Goal: Information Seeking & Learning: Understand process/instructions

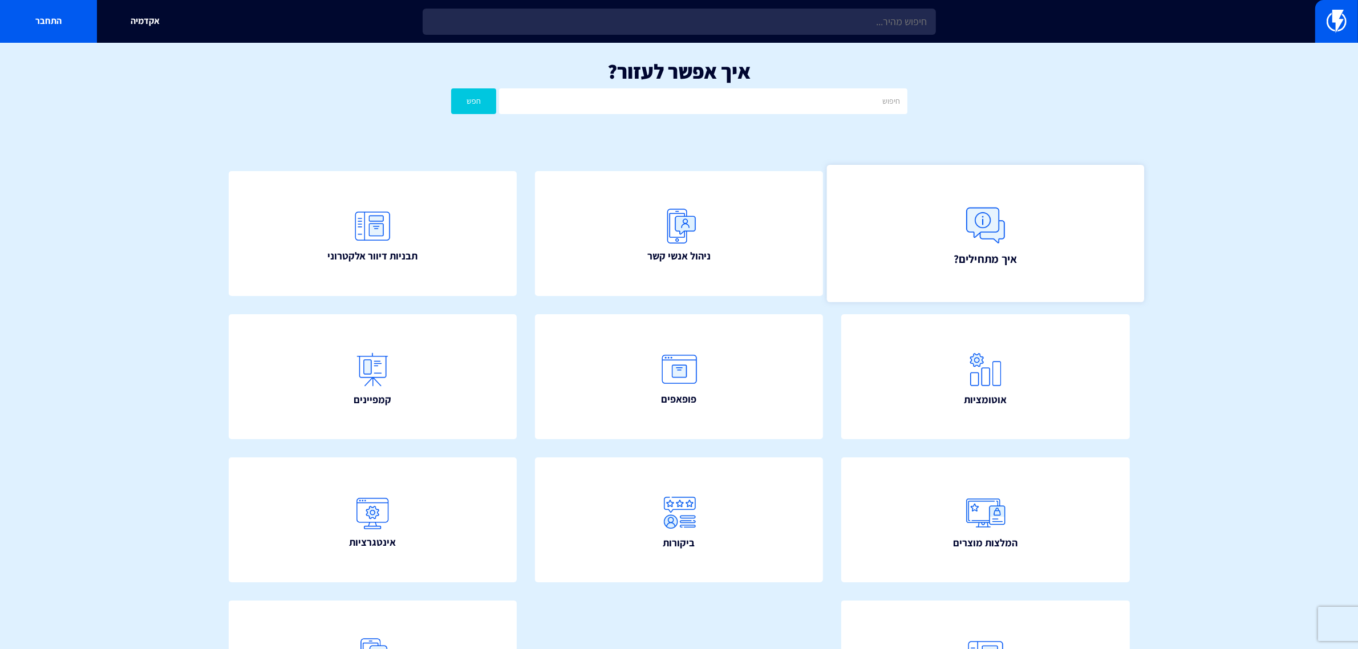
click at [953, 241] on link "איך מתחילים?" at bounding box center [985, 233] width 317 height 137
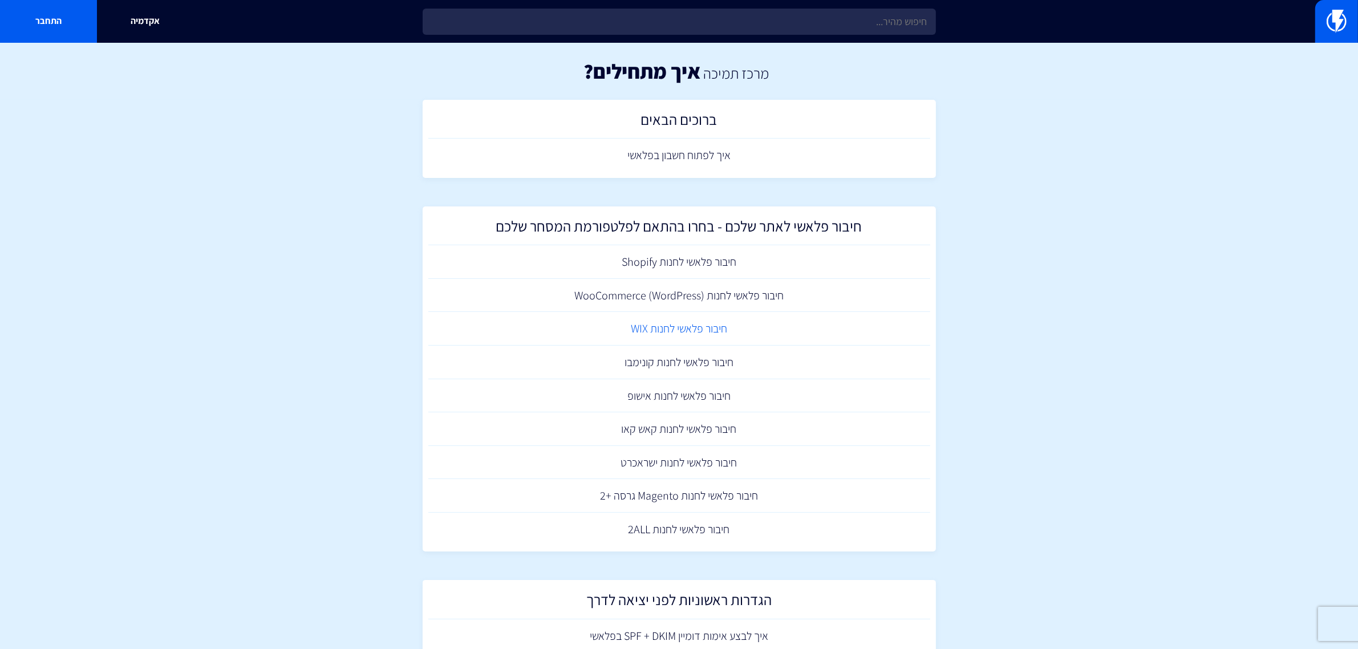
click at [647, 324] on link "חיבור פלאשי לחנות WIX" at bounding box center [679, 329] width 502 height 34
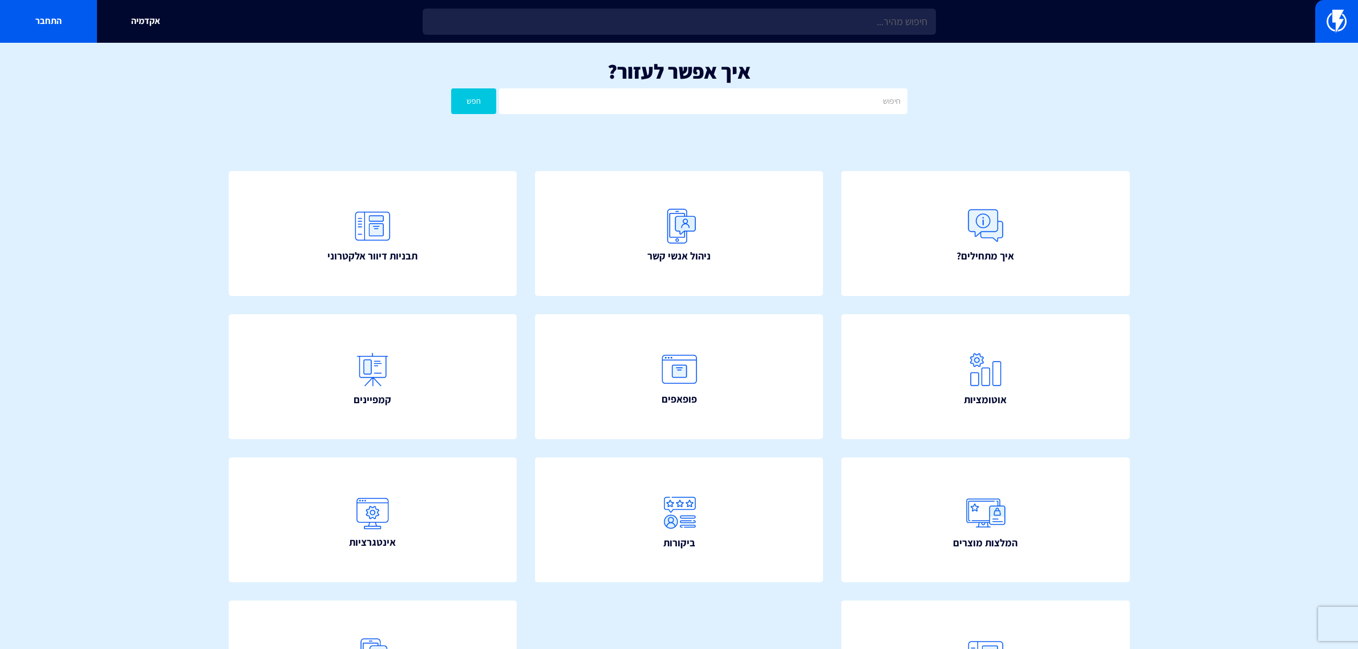
click at [962, 257] on span "איך מתחילים?" at bounding box center [985, 256] width 58 height 15
click at [717, 223] on link "ניהול אנשי קשר" at bounding box center [678, 233] width 317 height 137
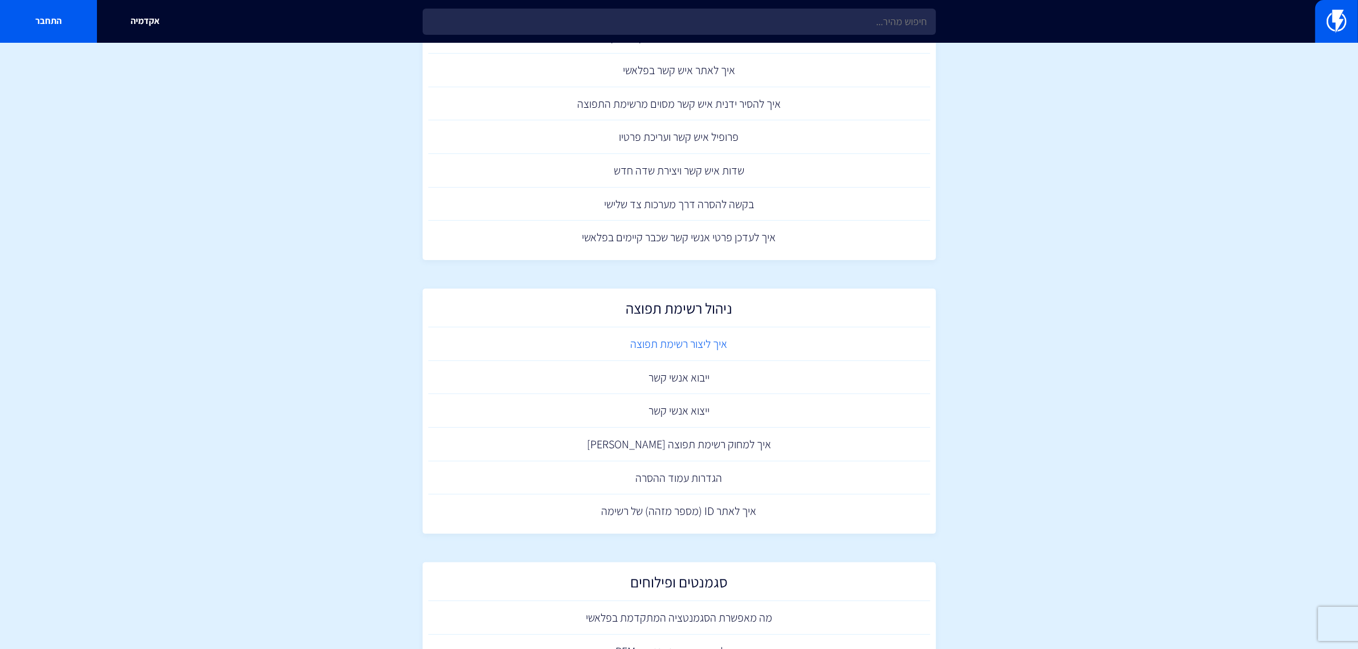
scroll to position [214, 0]
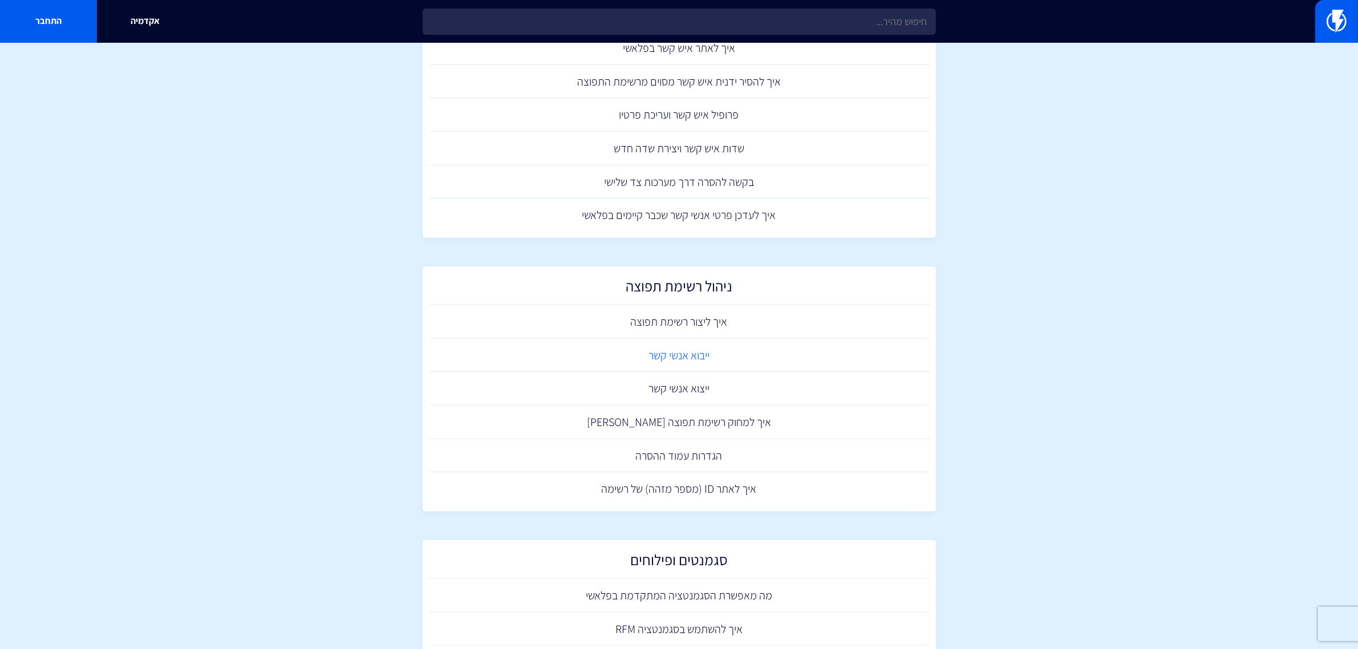
click at [671, 361] on link "ייבוא אנשי קשר" at bounding box center [679, 356] width 502 height 34
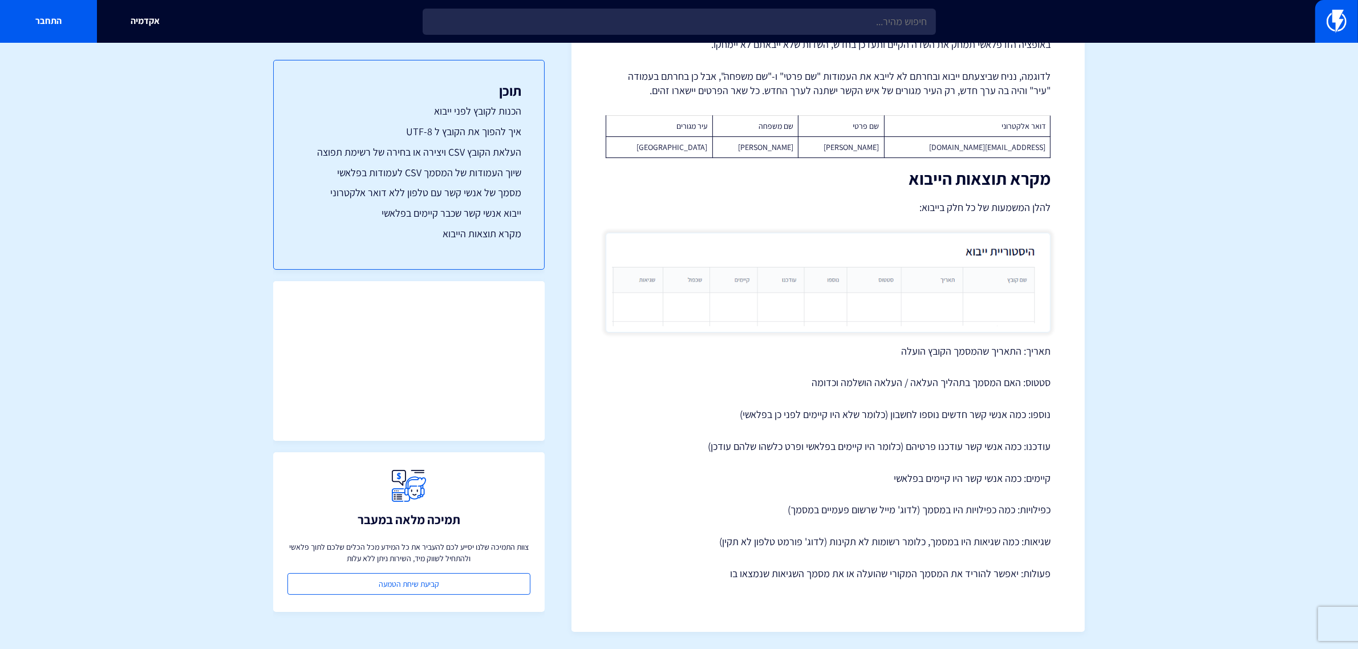
scroll to position [4706, 0]
